Goal: Obtain resource: Download file/media

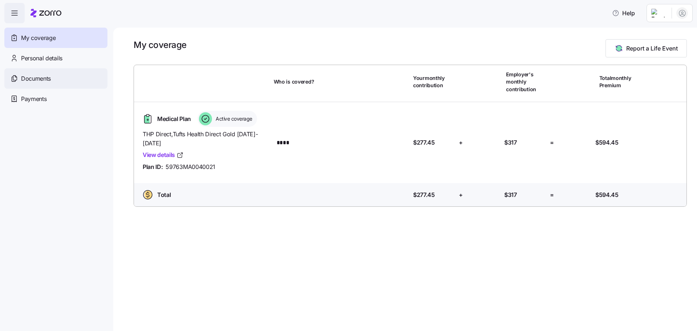
click at [44, 80] on span "Documents" at bounding box center [36, 78] width 30 height 9
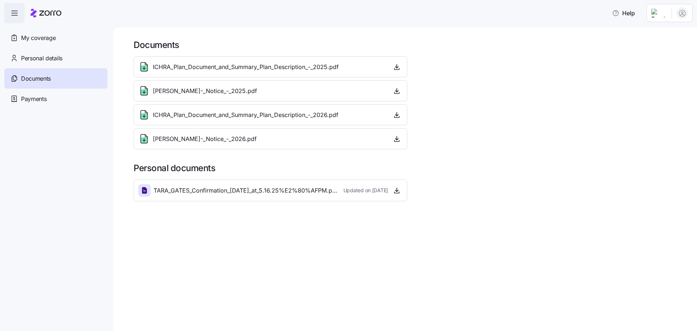
click at [236, 139] on span "Bernie_and_Phyl_s_Furniture_-_Notice_-_2026.pdf" at bounding box center [205, 138] width 104 height 9
click at [396, 137] on icon "button" at bounding box center [396, 138] width 7 height 7
click at [396, 115] on icon "button" at bounding box center [396, 114] width 7 height 7
click at [210, 190] on span "TARA_GATES_Confirmation_2025-07-30_at_5.16.25%E2%80%AFPM.png" at bounding box center [246, 190] width 184 height 9
click at [40, 100] on span "Payments" at bounding box center [33, 98] width 25 height 9
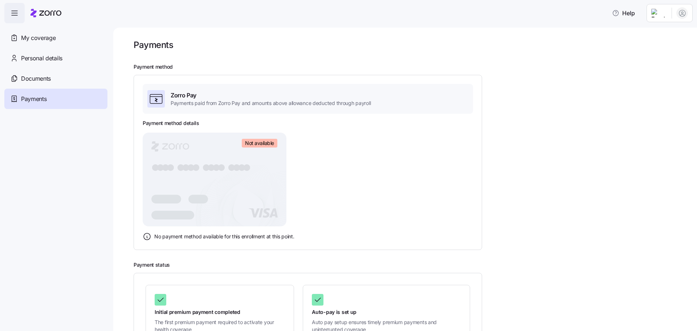
click at [254, 134] on rect at bounding box center [215, 180] width 144 height 94
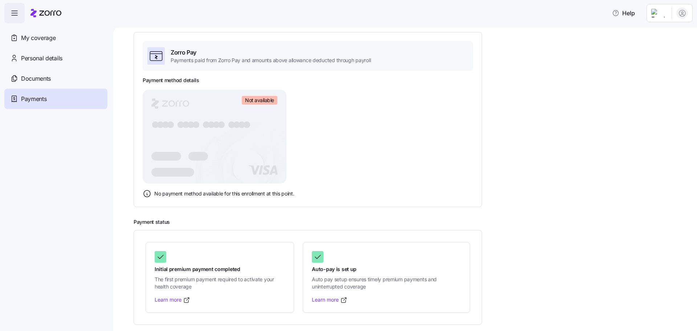
scroll to position [45, 0]
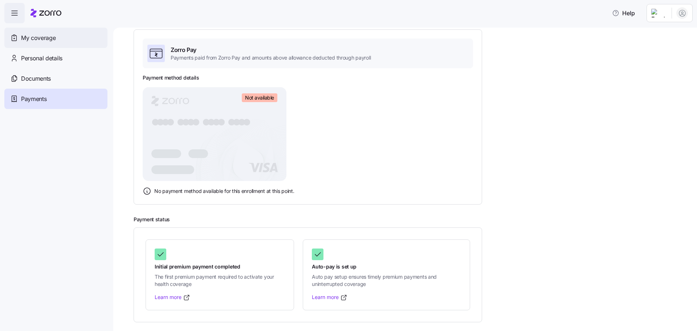
click at [47, 45] on div "My coverage" at bounding box center [55, 38] width 103 height 20
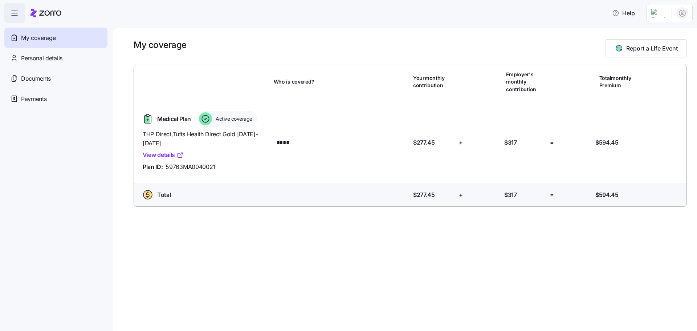
click at [162, 150] on link "View details" at bounding box center [163, 154] width 41 height 9
